Goal: Communication & Community: Answer question/provide support

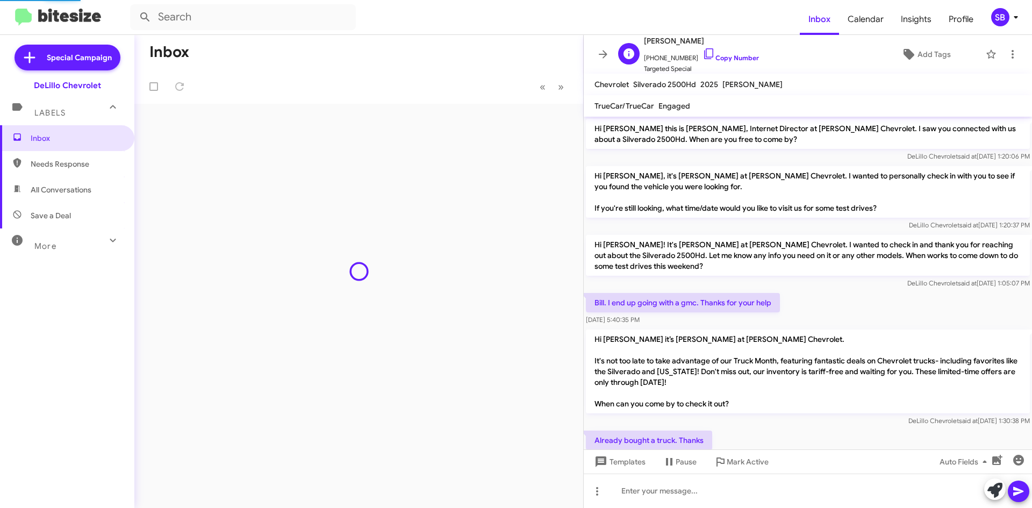
scroll to position [11, 0]
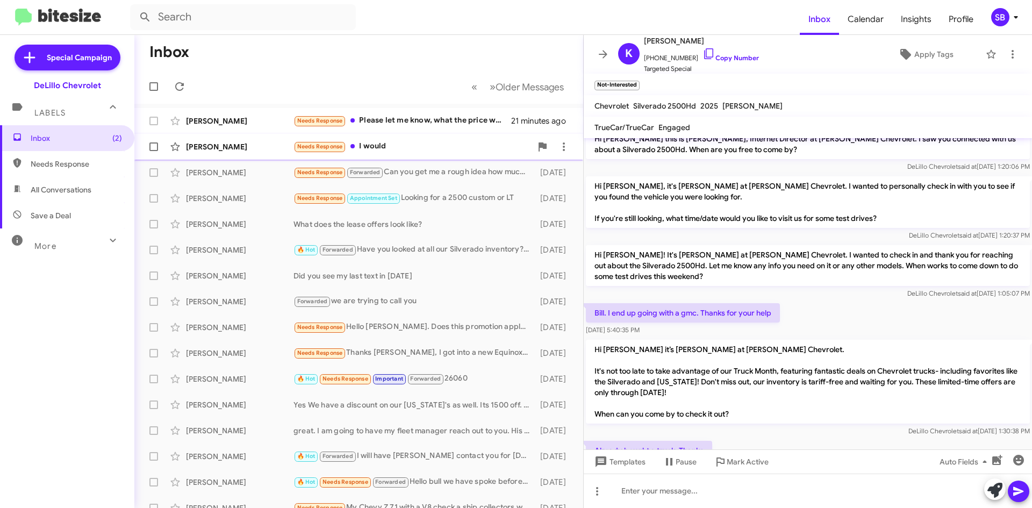
click at [255, 145] on div "[PERSON_NAME]" at bounding box center [240, 146] width 108 height 11
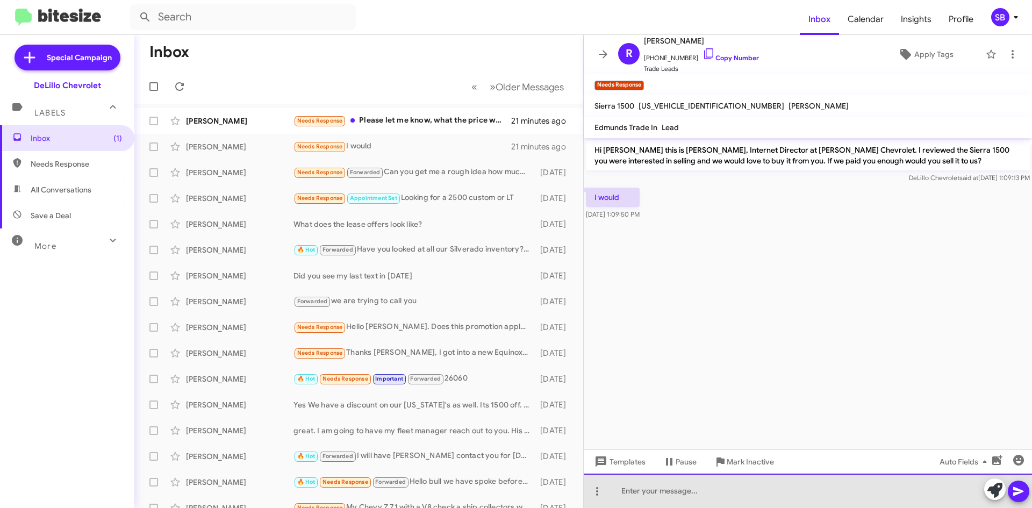
click at [688, 489] on div at bounding box center [808, 491] width 448 height 34
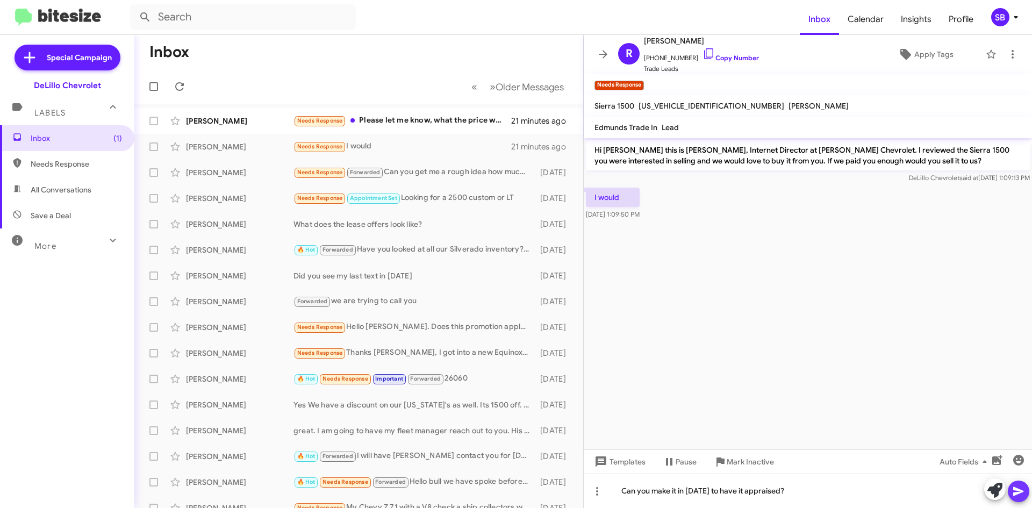
click at [1017, 489] on icon at bounding box center [1019, 491] width 10 height 9
click at [270, 122] on div "[PERSON_NAME]" at bounding box center [240, 121] width 108 height 11
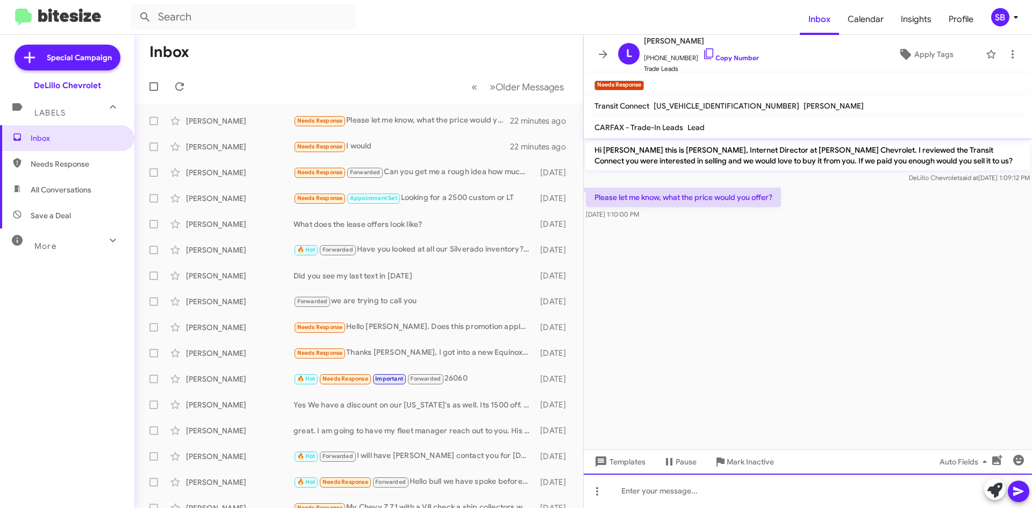
click at [756, 488] on div at bounding box center [808, 491] width 448 height 34
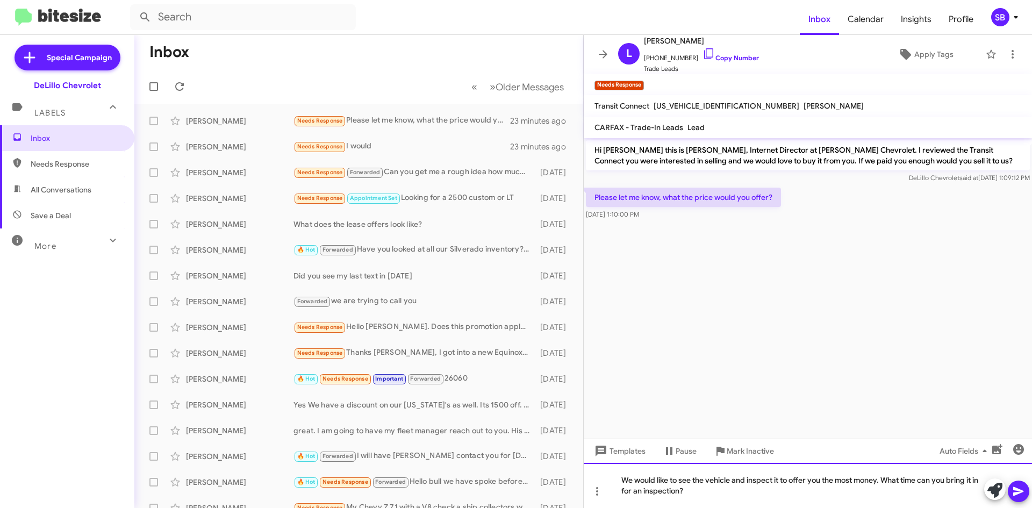
click at [709, 489] on div "We would like to see the vehicle and inspect it to offer you the most money. Wh…" at bounding box center [808, 485] width 448 height 45
click at [882, 480] on div "We would like to see the vehicle and inspect it to offer you the most money. Wh…" at bounding box center [808, 485] width 448 height 45
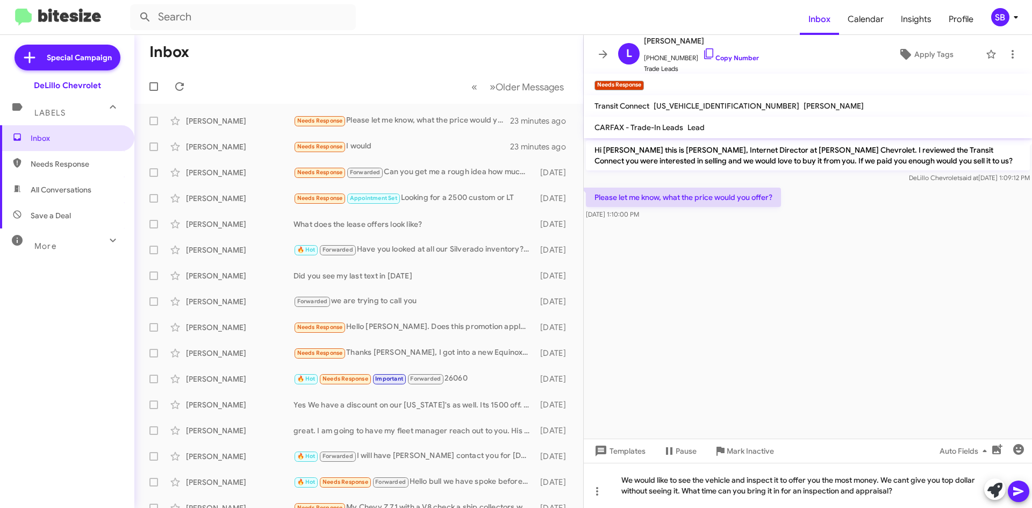
click at [1024, 488] on icon at bounding box center [1019, 491] width 13 height 13
